Goal: Information Seeking & Learning: Learn about a topic

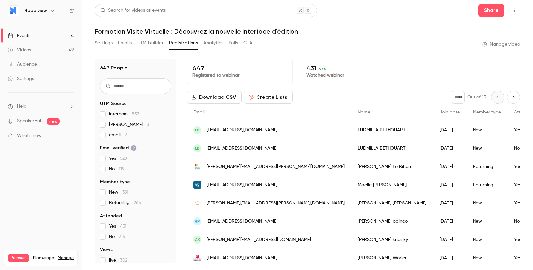
click at [40, 32] on link "Events 4" at bounding box center [41, 35] width 82 height 14
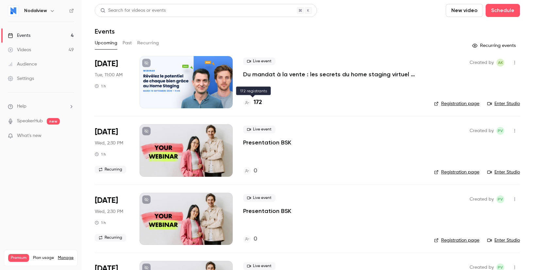
click at [259, 102] on h4 "172" at bounding box center [257, 102] width 8 height 9
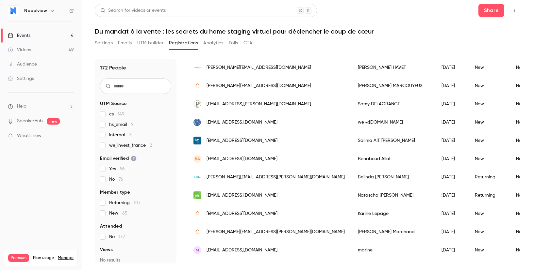
scroll to position [247, 0]
